Goal: Information Seeking & Learning: Find specific fact

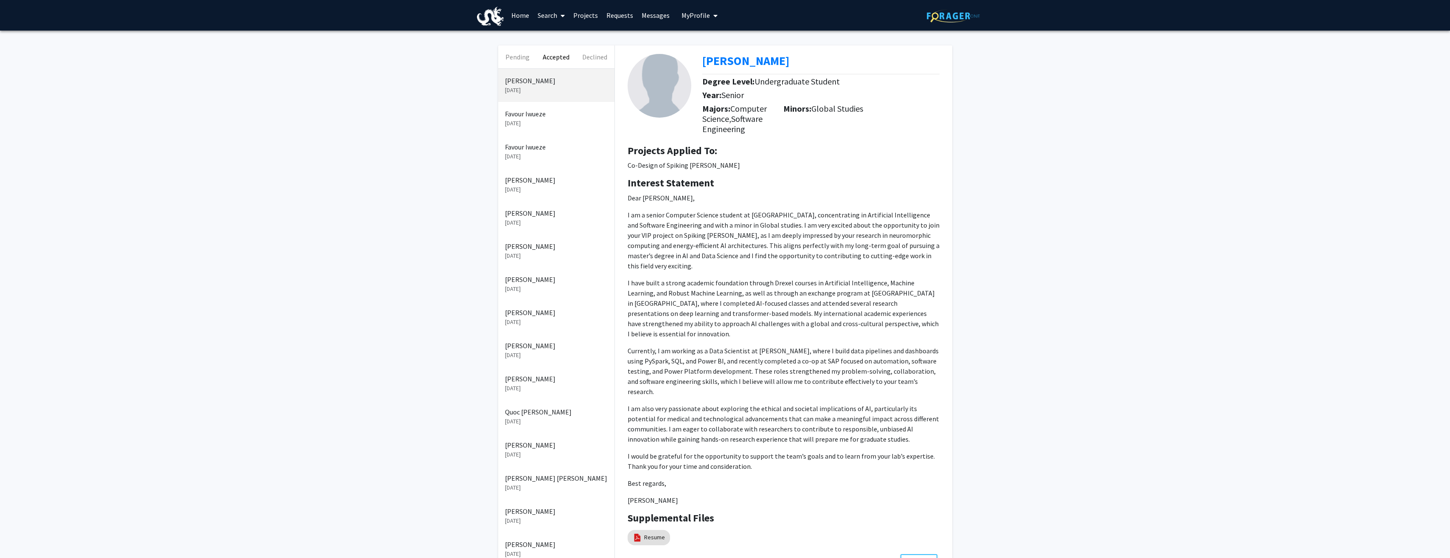
click at [581, 15] on link "Projects" at bounding box center [585, 15] width 33 height 30
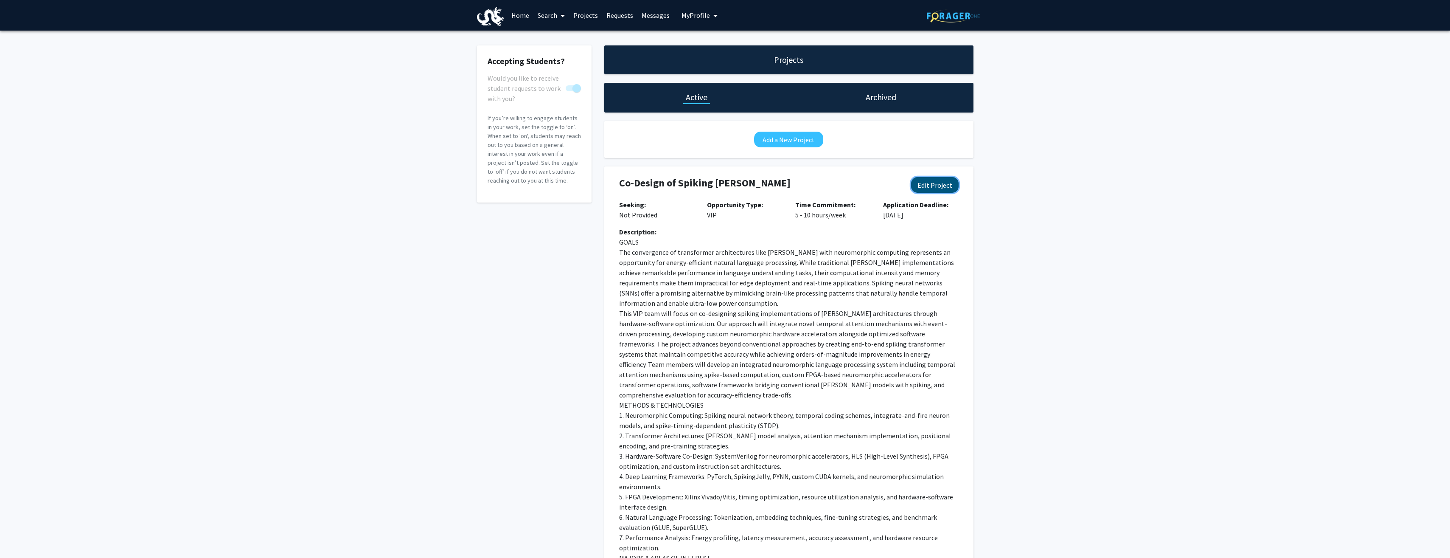
click at [945, 187] on button "Edit Project" at bounding box center [935, 185] width 48 height 16
select select "5 - 10"
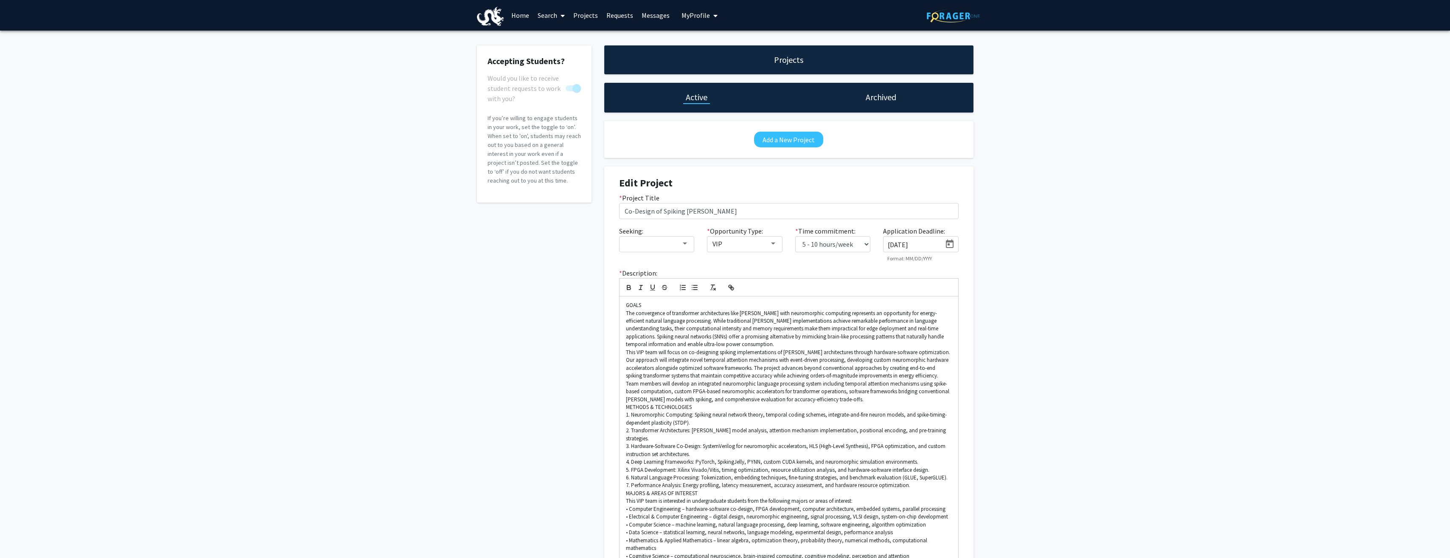
drag, startPoint x: 536, startPoint y: 257, endPoint x: 529, endPoint y: 234, distance: 24.4
click at [694, 99] on h1 "Active" at bounding box center [697, 97] width 22 height 12
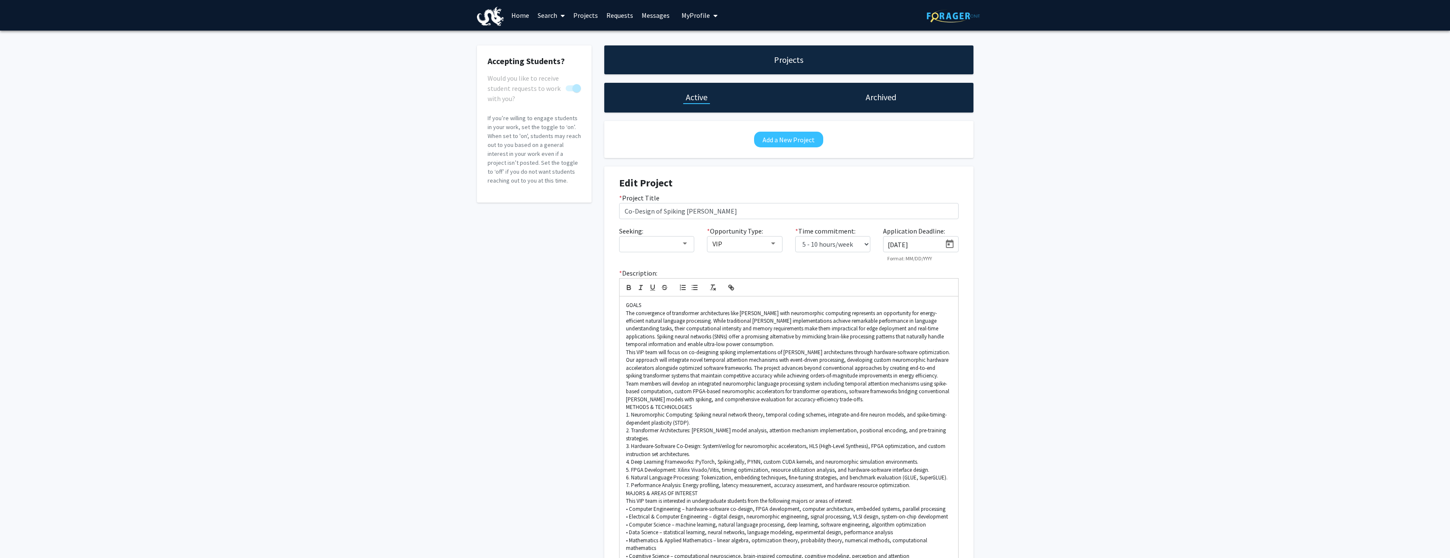
click at [799, 62] on h1 "Projects" at bounding box center [788, 60] width 29 height 12
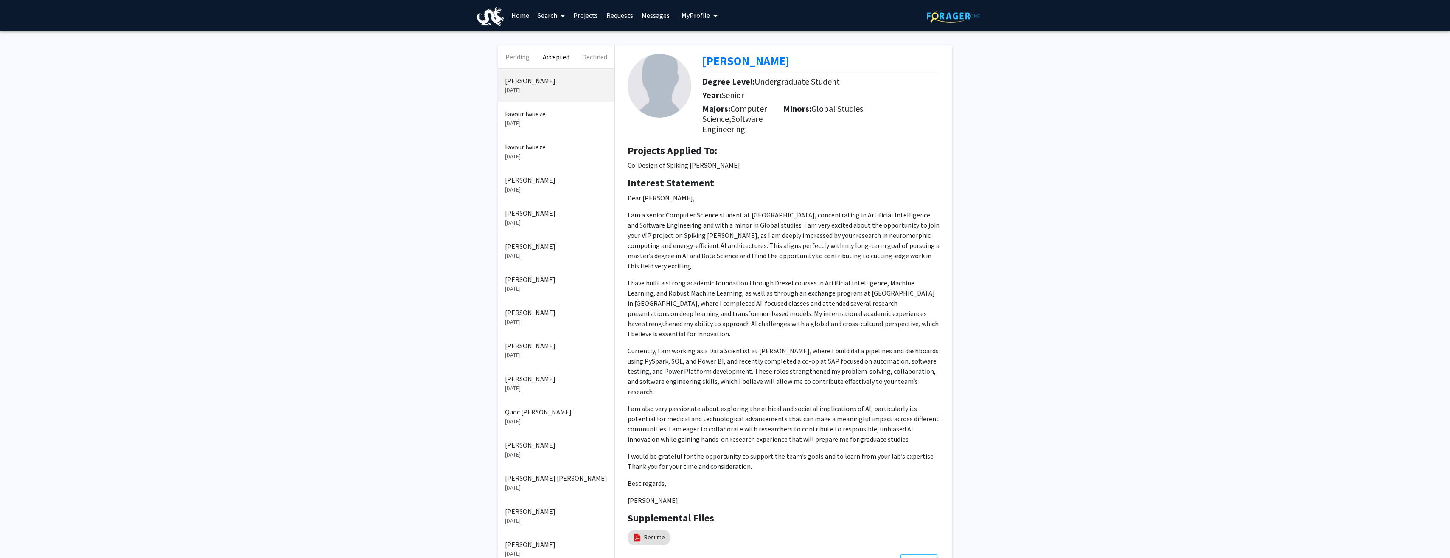
click at [589, 13] on link "Projects" at bounding box center [585, 15] width 33 height 30
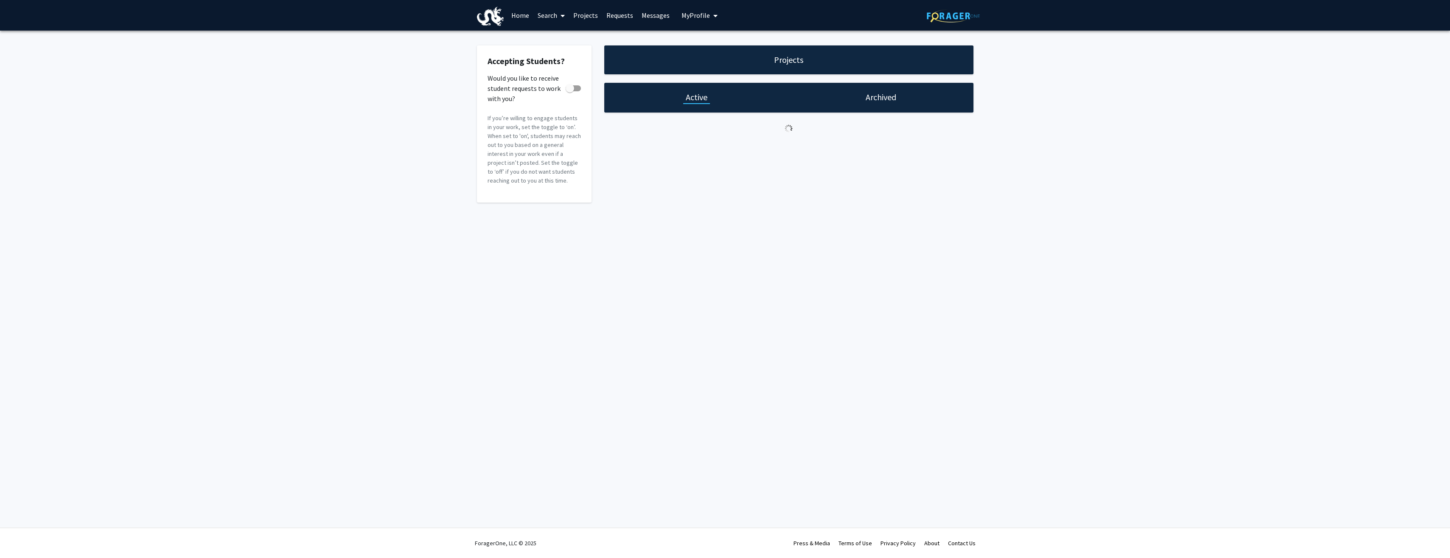
checkbox input "true"
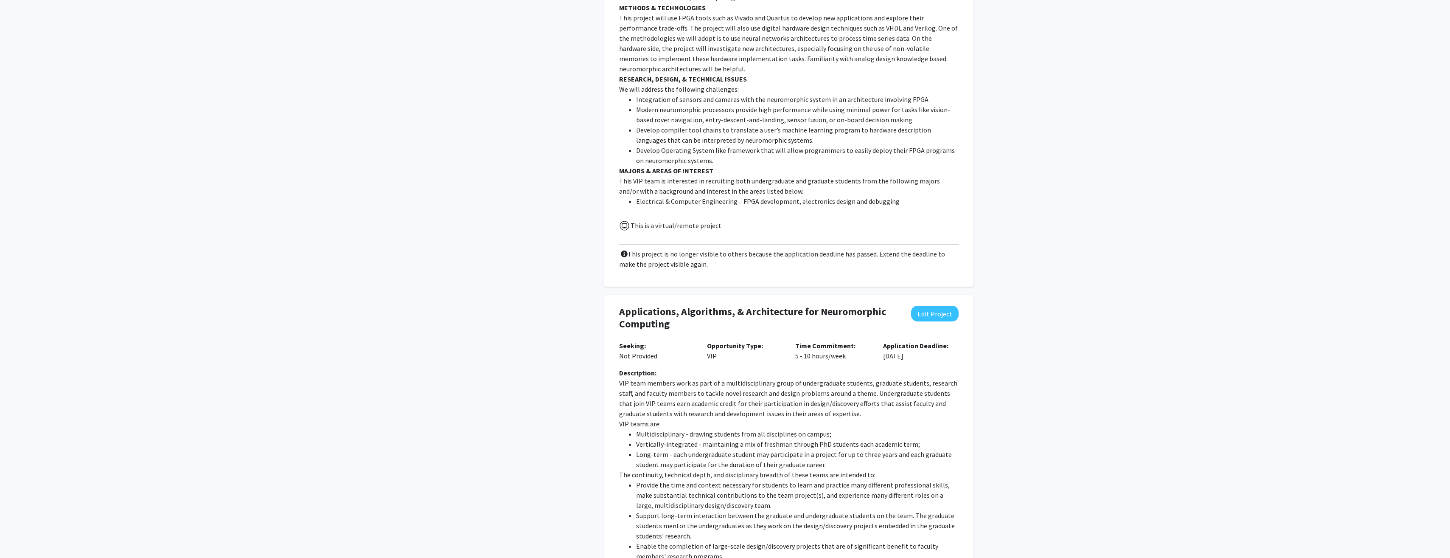
scroll to position [1231, 0]
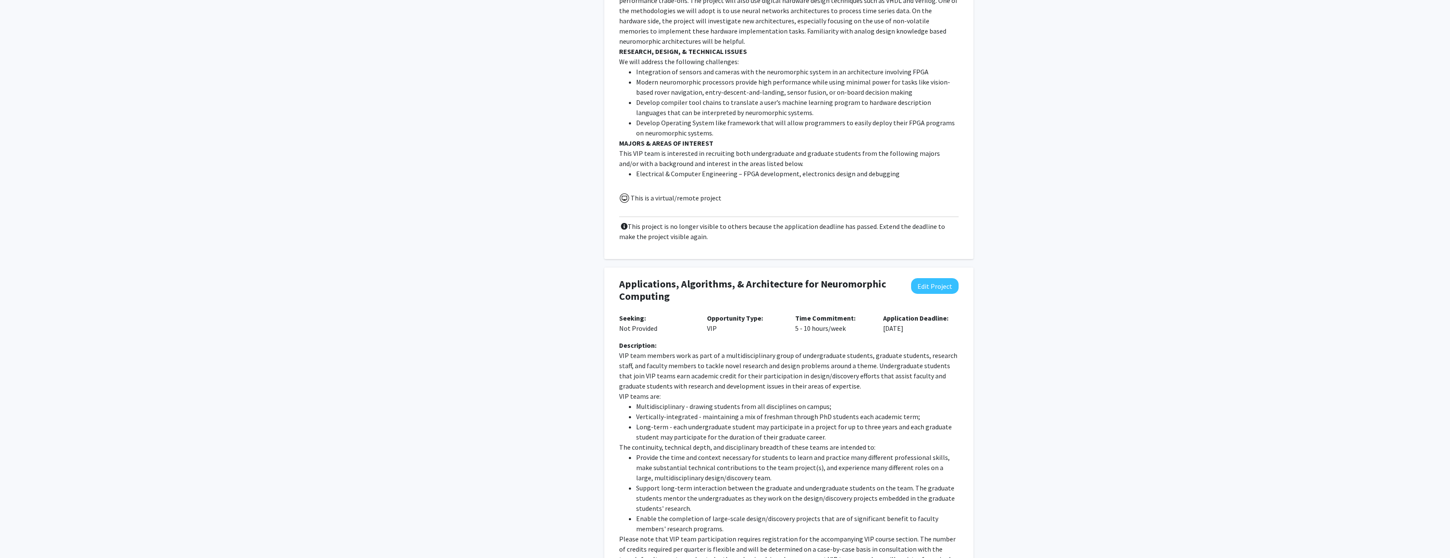
click at [709, 278] on h4 "Applications, Algorithms, & Architecture for Neuromorphic Computing" at bounding box center [758, 290] width 278 height 25
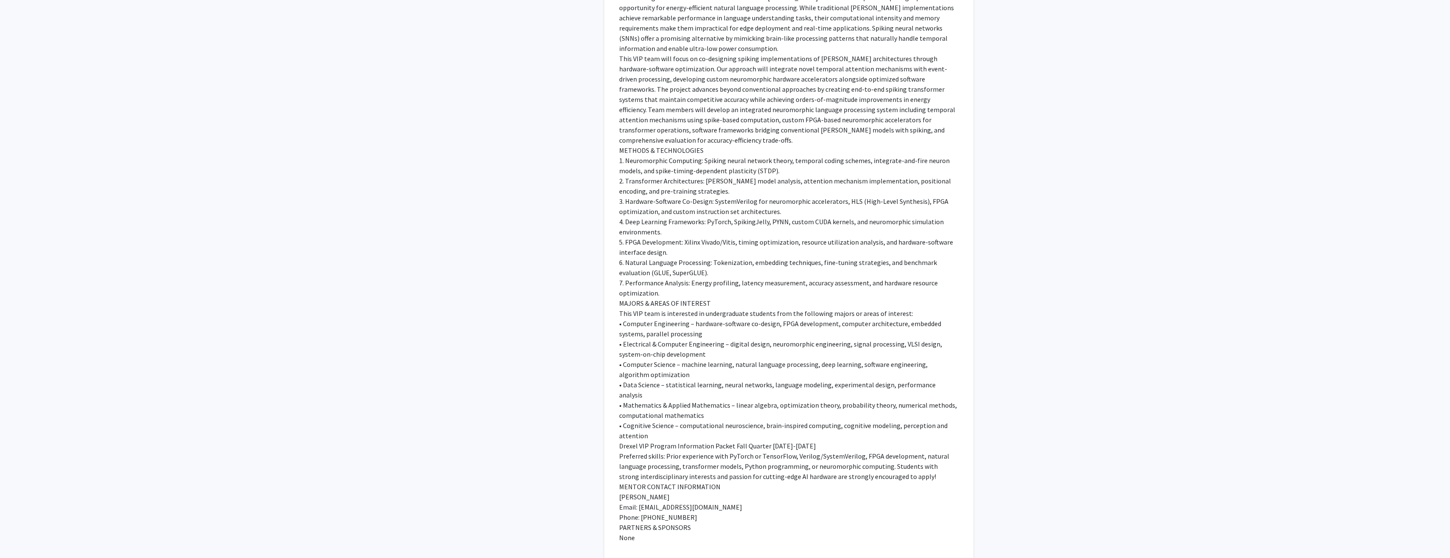
scroll to position [0, 0]
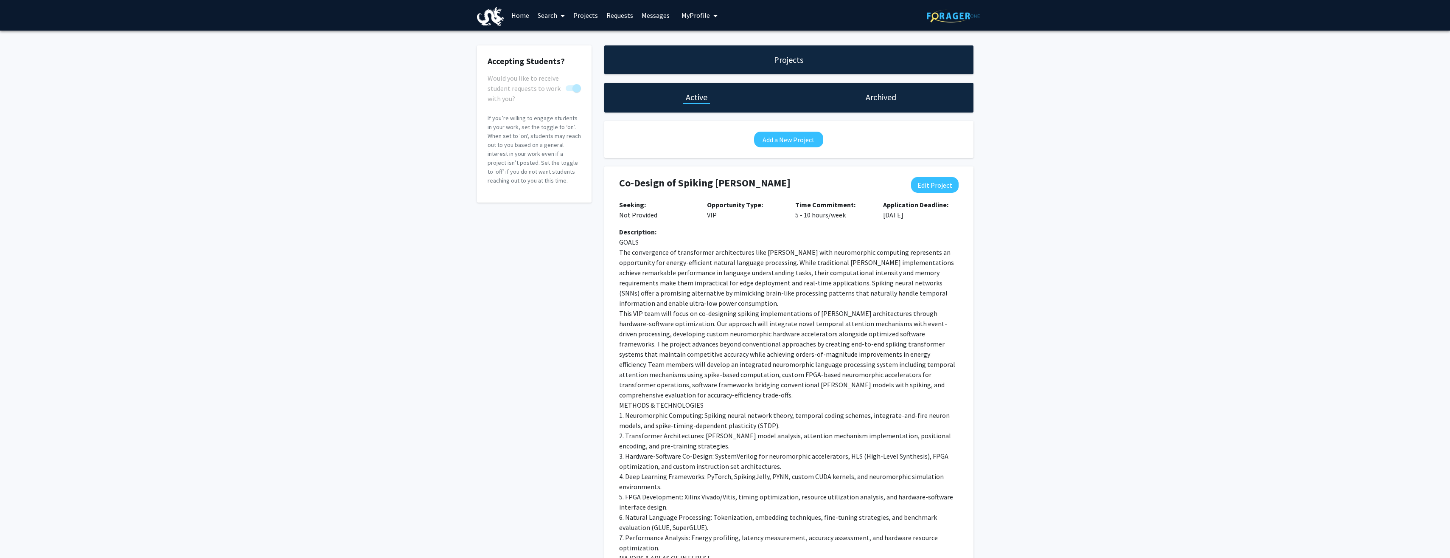
click at [547, 11] on link "Search" at bounding box center [552, 15] width 36 height 30
click at [559, 39] on span "Faculty/Staff" at bounding box center [565, 39] width 62 height 17
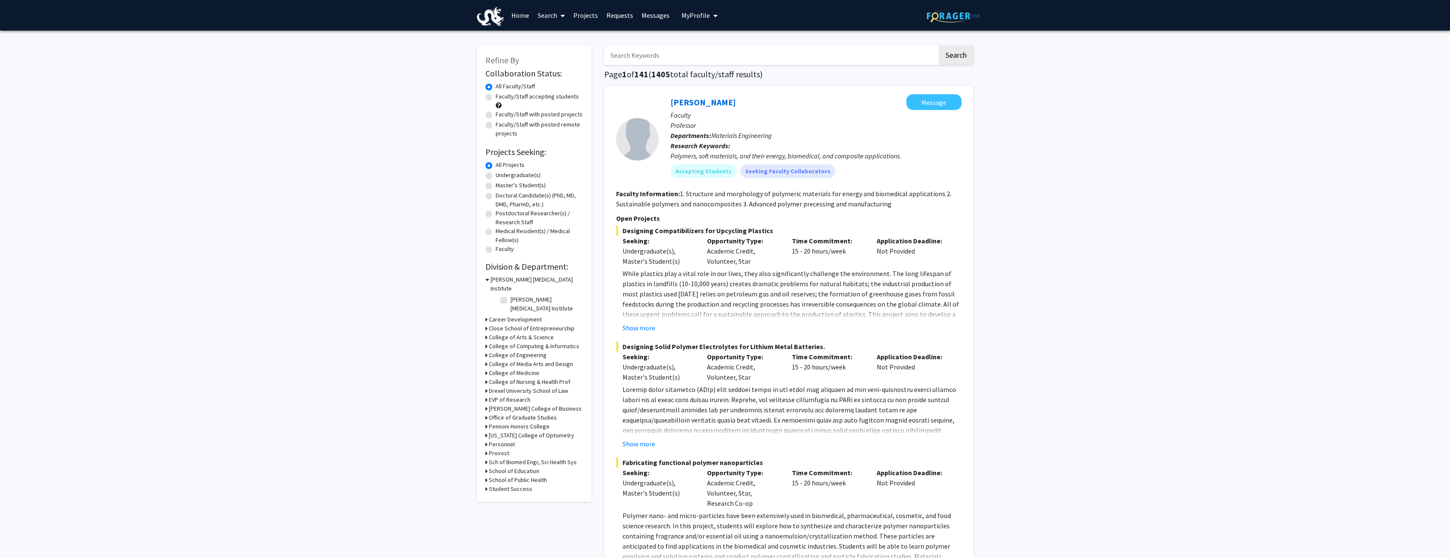
click at [802, 51] on input "Search Keywords" at bounding box center [770, 55] width 333 height 20
type input "Das"
click at [939, 45] on button "Search" at bounding box center [956, 55] width 35 height 20
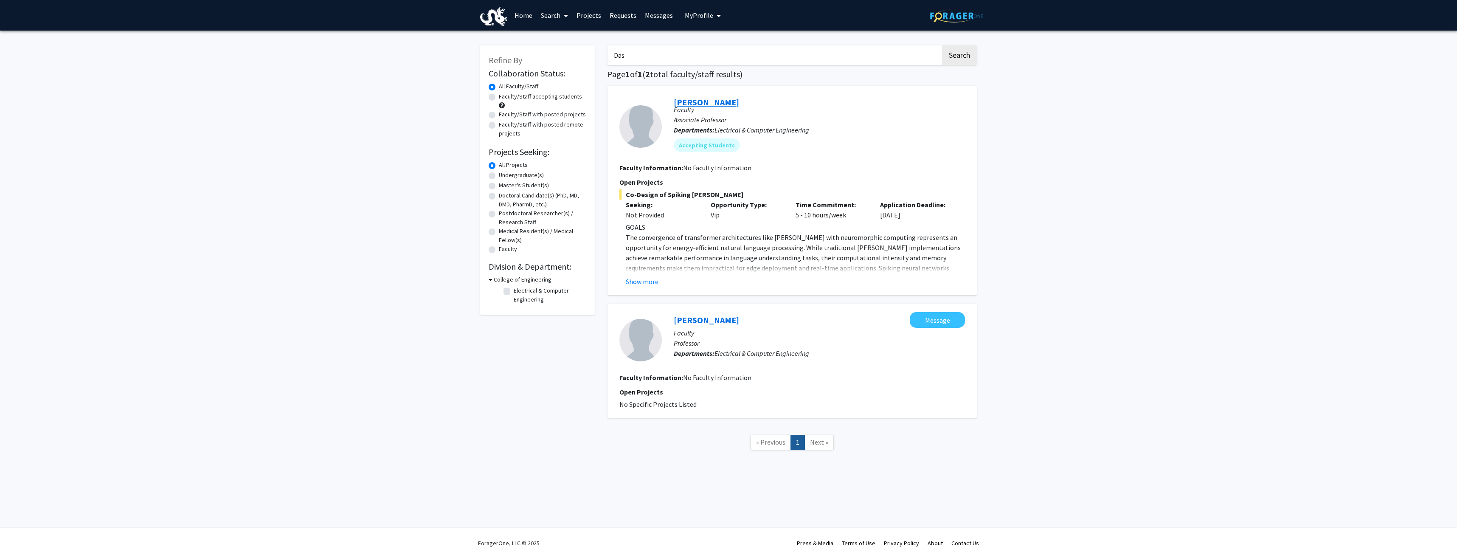
click at [692, 102] on link "[PERSON_NAME]" at bounding box center [706, 102] width 65 height 11
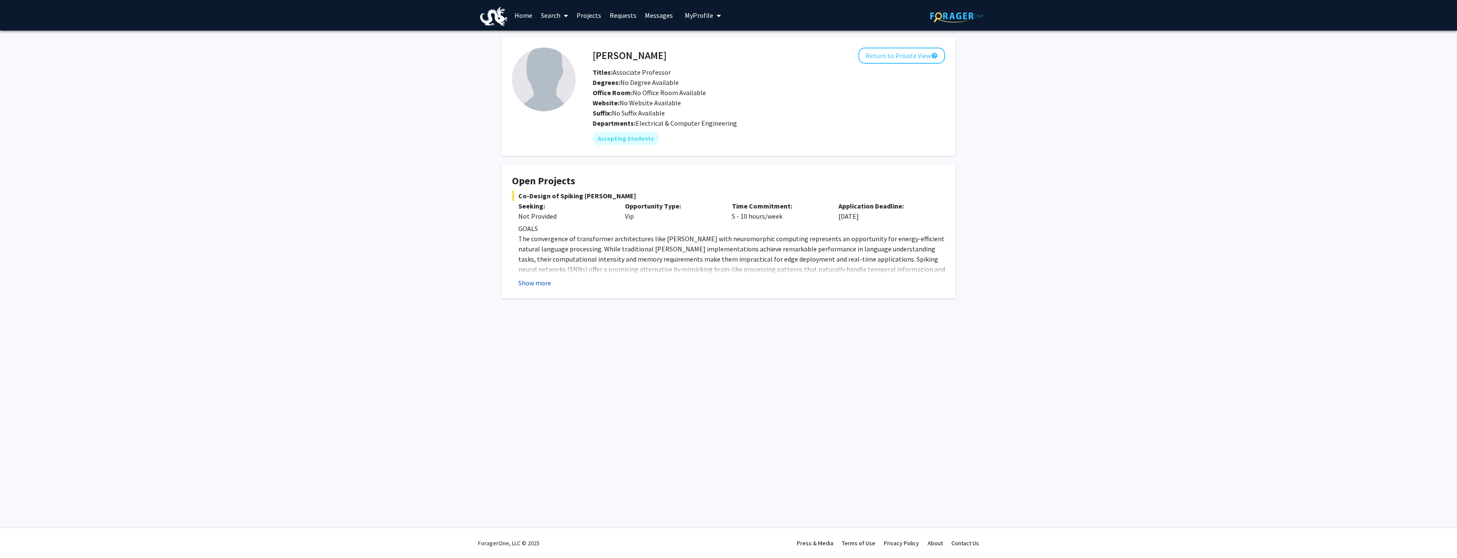
click at [534, 284] on button "Show more" at bounding box center [534, 283] width 33 height 10
